Goal: Navigation & Orientation: Find specific page/section

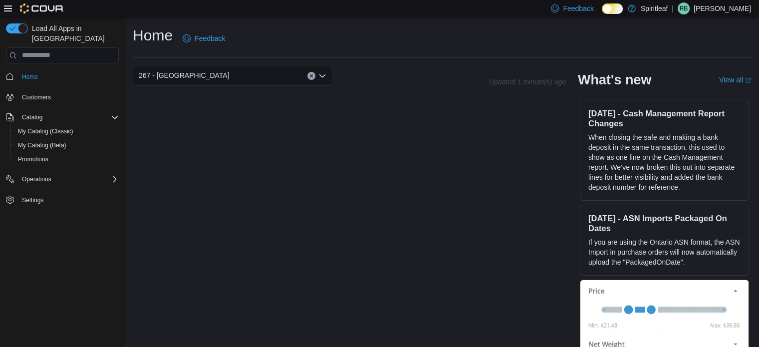
click at [55, 193] on span "Settings" at bounding box center [68, 199] width 101 height 12
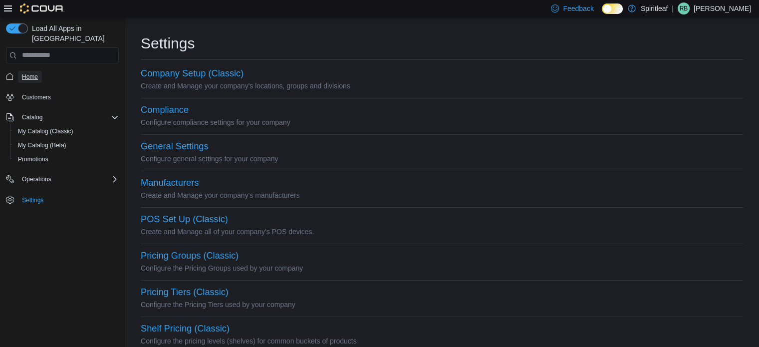
click at [38, 71] on link "Home" at bounding box center [30, 77] width 24 height 12
